Goal: Communication & Community: Answer question/provide support

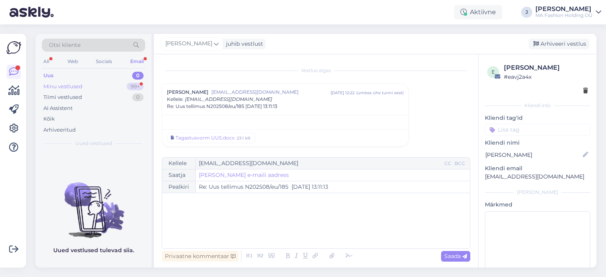
click at [108, 89] on div "Minu vestlused 99+" at bounding box center [93, 86] width 103 height 11
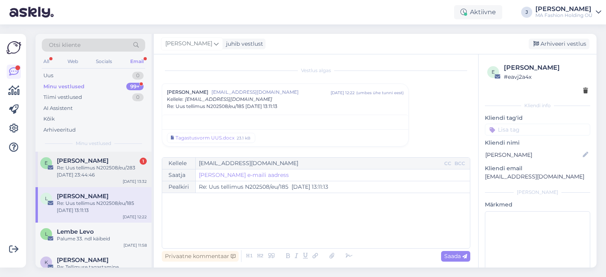
click at [105, 154] on div "E [PERSON_NAME] 1 Re: Uus tellimus N202508/eu/283 [DATE] 23:44:46 [DATE] 13:32" at bounding box center [93, 169] width 116 height 35
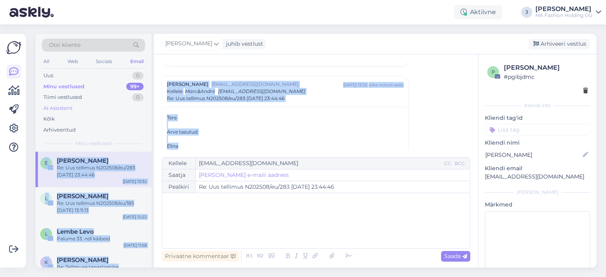
drag, startPoint x: 196, startPoint y: 140, endPoint x: 144, endPoint y: 103, distance: 63.9
click at [144, 103] on div "Otsi kliente All Web Socials Email Uus 0 Minu vestlused 99+ Tiimi vestlused 0 A…" at bounding box center [315, 151] width 561 height 234
click at [123, 129] on div "Arhiveeritud" at bounding box center [93, 130] width 103 height 11
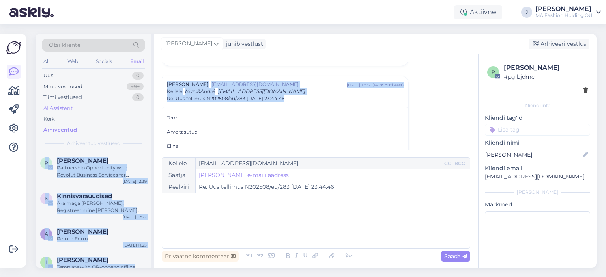
click at [96, 111] on div "AI Assistent" at bounding box center [93, 108] width 103 height 11
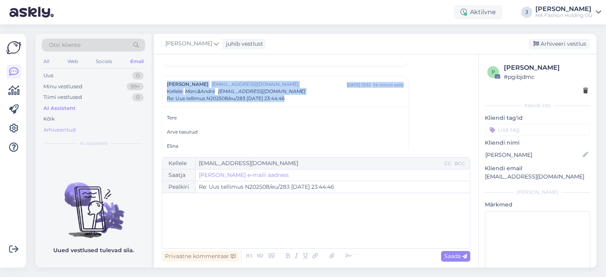
click at [97, 132] on div "Arhiveeritud" at bounding box center [93, 130] width 103 height 11
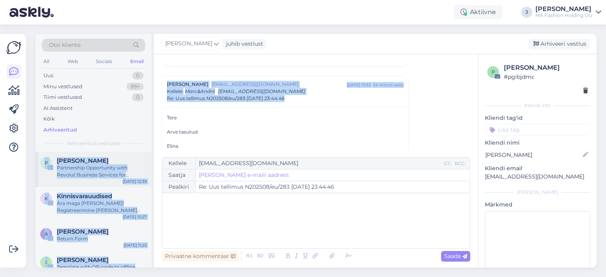
click at [103, 168] on div "Partnership Opportunity with Revolut Business Services for [PERSON_NAME] & [PER…" at bounding box center [102, 171] width 90 height 14
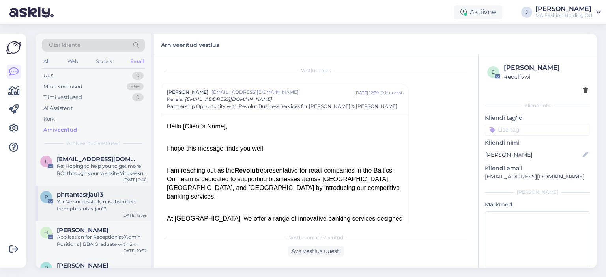
scroll to position [158, 0]
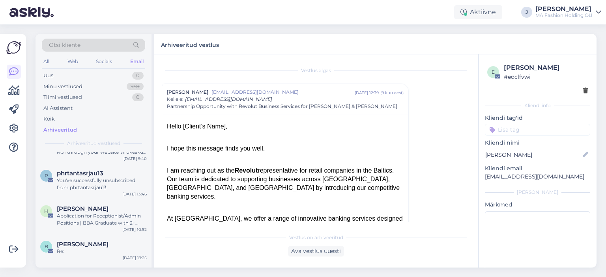
click at [64, 59] on div "All Web Socials Email" at bounding box center [93, 62] width 103 height 12
click at [68, 59] on div "Web" at bounding box center [73, 61] width 14 height 10
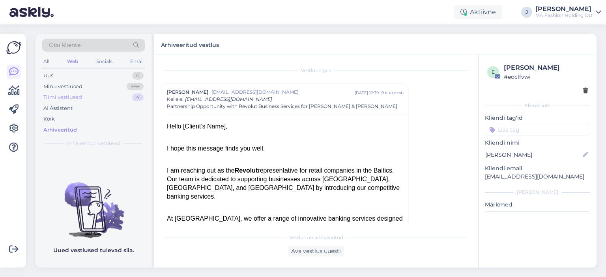
click at [83, 96] on div "Tiimi vestlused 4" at bounding box center [93, 97] width 103 height 11
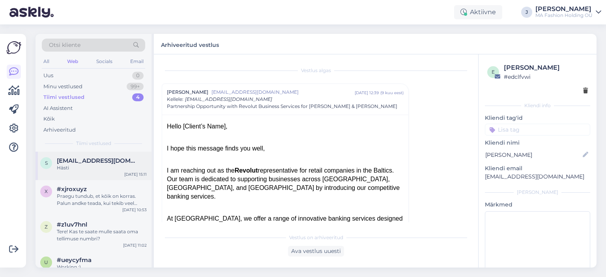
click at [88, 175] on div "s [EMAIL_ADDRESS][DOMAIN_NAME] Hästi [DATE] 15:11" at bounding box center [93, 166] width 116 height 28
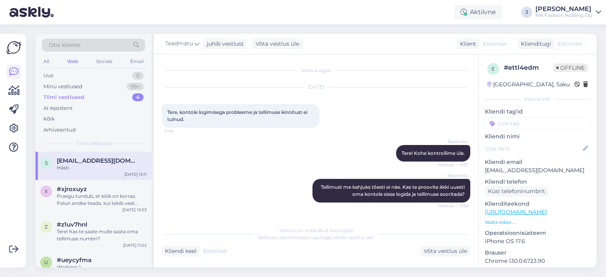
scroll to position [497, 0]
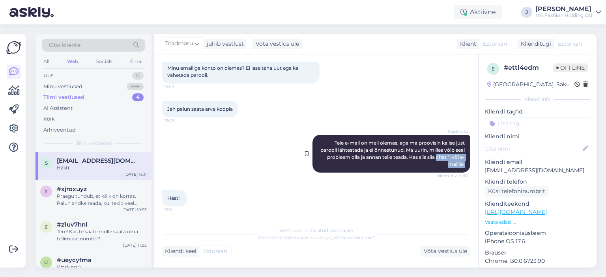
drag, startPoint x: 435, startPoint y: 156, endPoint x: 460, endPoint y: 165, distance: 26.6
click at [460, 165] on div "Teadmatu Teie e-mail on meil olemas, aga ma proovisin ka ise just parooli lähte…" at bounding box center [391, 154] width 158 height 38
click at [454, 161] on div "Teadmatu Teie e-mail on meil olemas, aga ma proovisin ka ise just parooli lähte…" at bounding box center [391, 154] width 158 height 38
click at [53, 90] on div "Minu vestlused" at bounding box center [62, 87] width 39 height 8
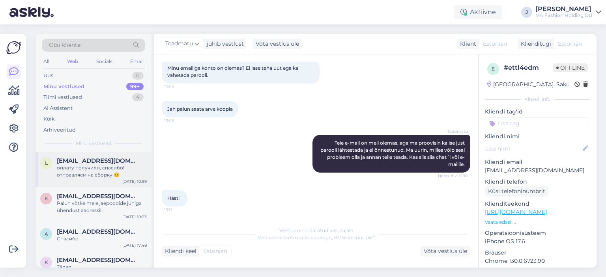
click at [135, 161] on div "[EMAIL_ADDRESS][DOMAIN_NAME]" at bounding box center [102, 160] width 90 height 7
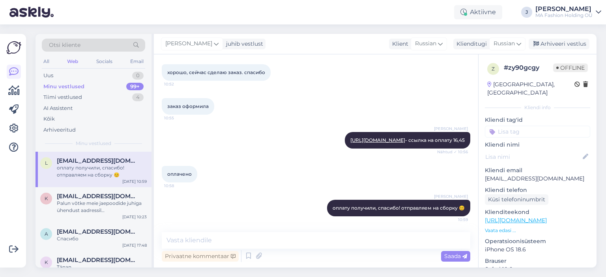
scroll to position [143, 0]
click at [76, 200] on div "Palun võtke meie jaepoodide juhiga ühendust aadressil [EMAIL_ADDRESS][DOMAIN_NA…" at bounding box center [102, 207] width 90 height 14
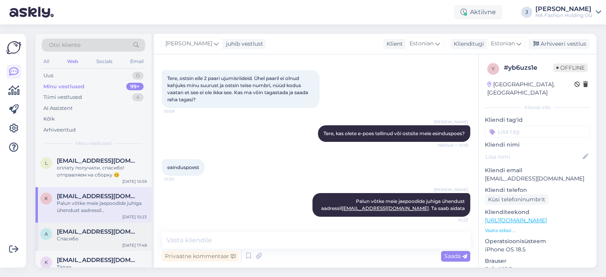
click at [101, 236] on div "Спасибо" at bounding box center [102, 238] width 90 height 7
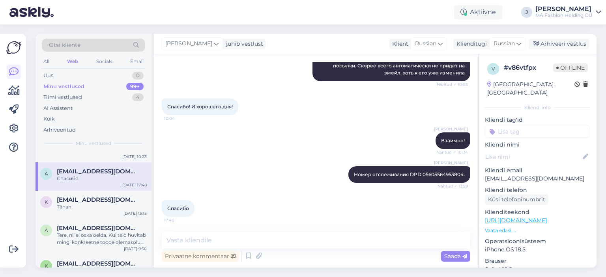
scroll to position [158, 0]
